Goal: Task Accomplishment & Management: Manage account settings

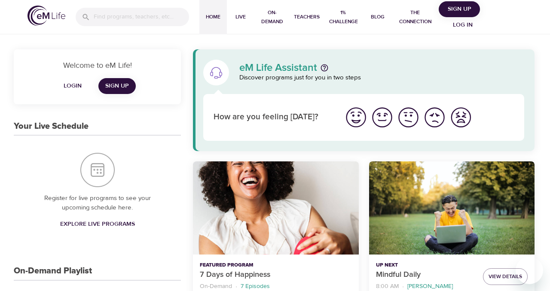
click at [463, 25] on span "Log in" at bounding box center [462, 25] width 34 height 11
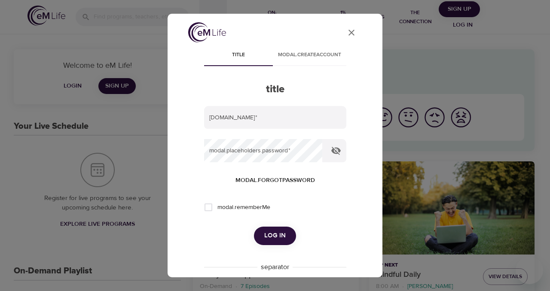
type input "[PERSON_NAME][DOMAIN_NAME][EMAIL_ADDRESS][DOMAIN_NAME]"
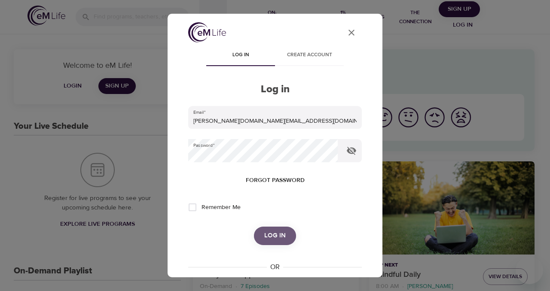
click at [274, 234] on span "Log in" at bounding box center [274, 235] width 21 height 11
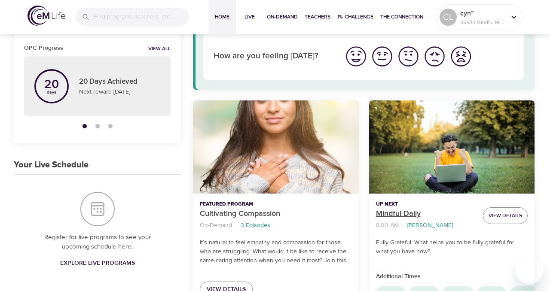
scroll to position [59, 0]
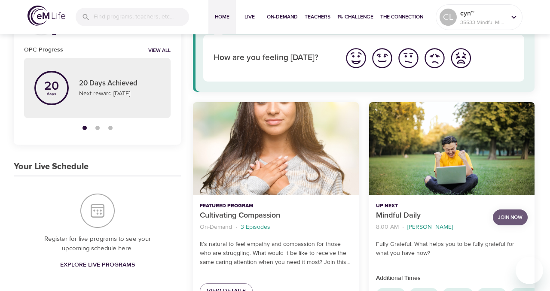
click at [513, 214] on span "Join Now" at bounding box center [510, 217] width 24 height 9
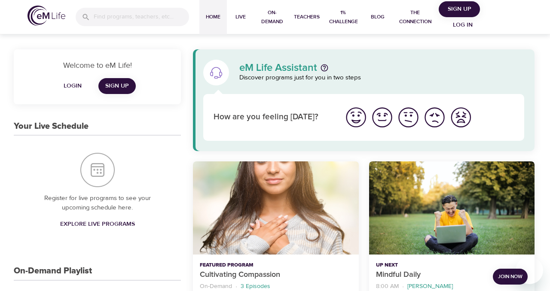
scroll to position [59, 0]
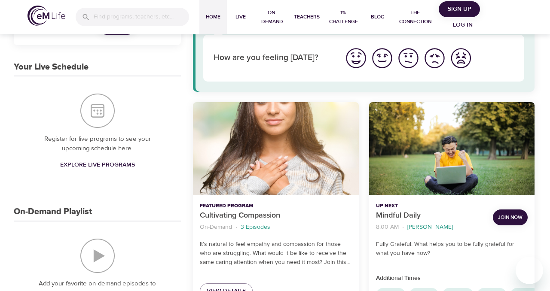
click at [502, 218] on span "Join Now" at bounding box center [510, 217] width 24 height 9
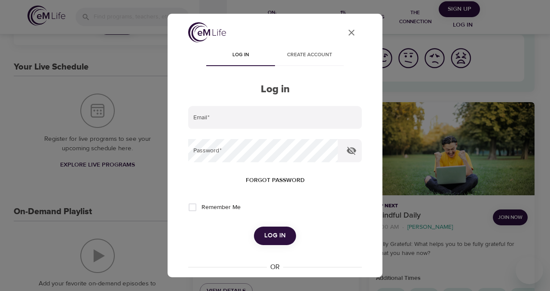
type input "[PERSON_NAME][DOMAIN_NAME][EMAIL_ADDRESS][DOMAIN_NAME]"
click at [270, 235] on span "Log in" at bounding box center [274, 235] width 21 height 11
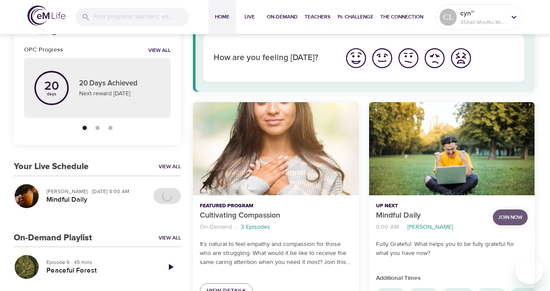
click at [506, 219] on span "Join Now" at bounding box center [510, 217] width 24 height 9
